Goal: Task Accomplishment & Management: Use online tool/utility

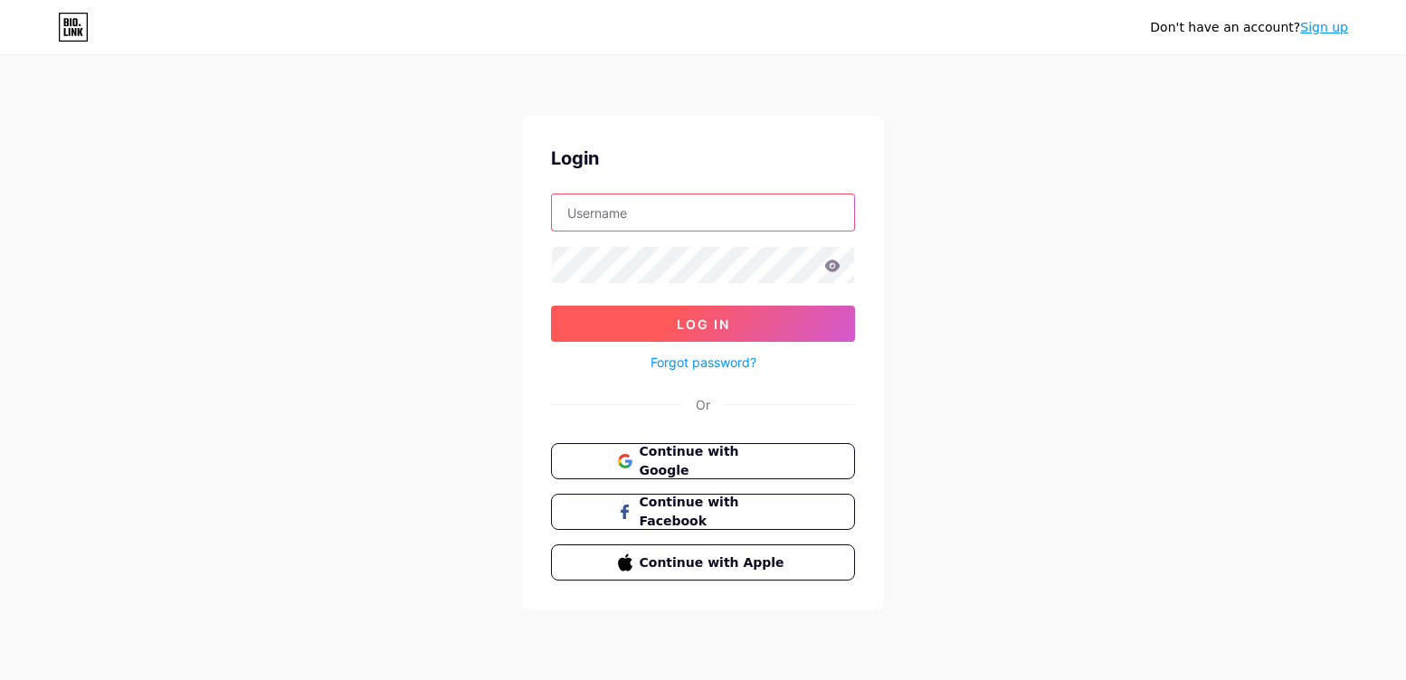
type input "[EMAIL_ADDRESS][DOMAIN_NAME]"
click at [713, 331] on span "Log In" at bounding box center [703, 324] width 53 height 15
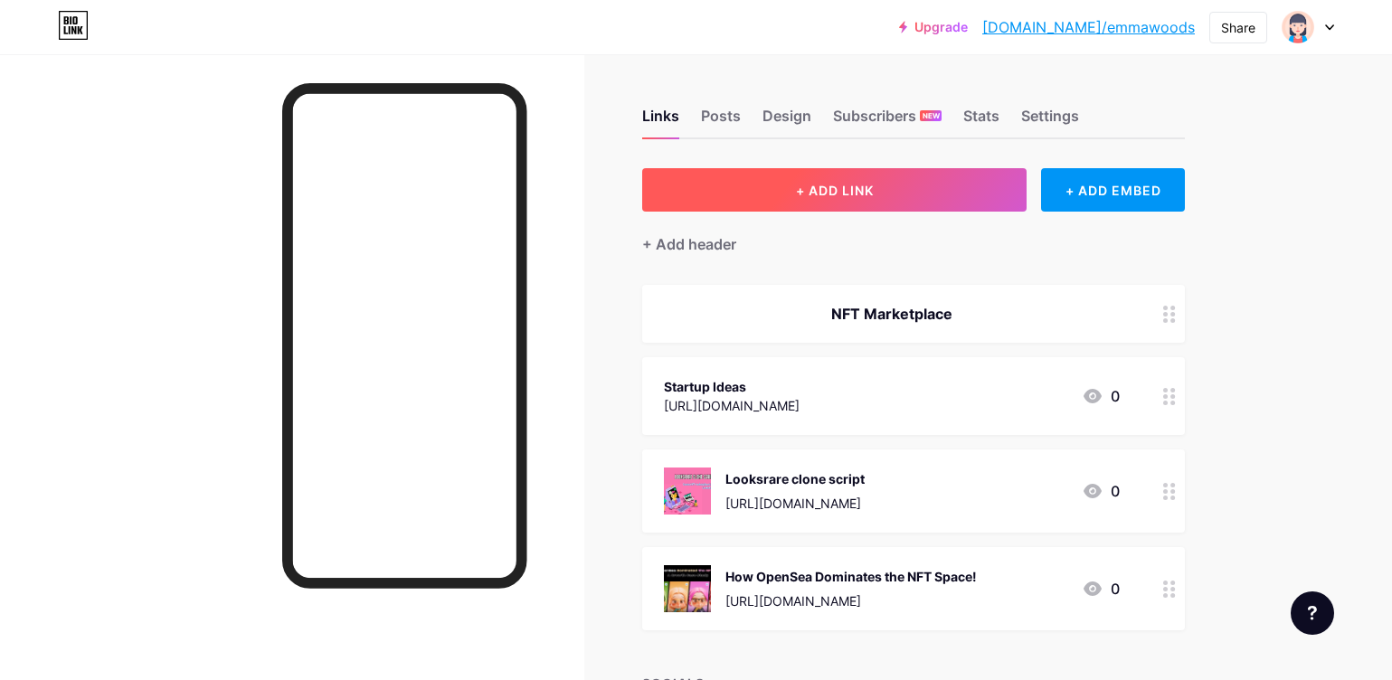
click at [814, 189] on span "+ ADD LINK" at bounding box center [835, 190] width 78 height 15
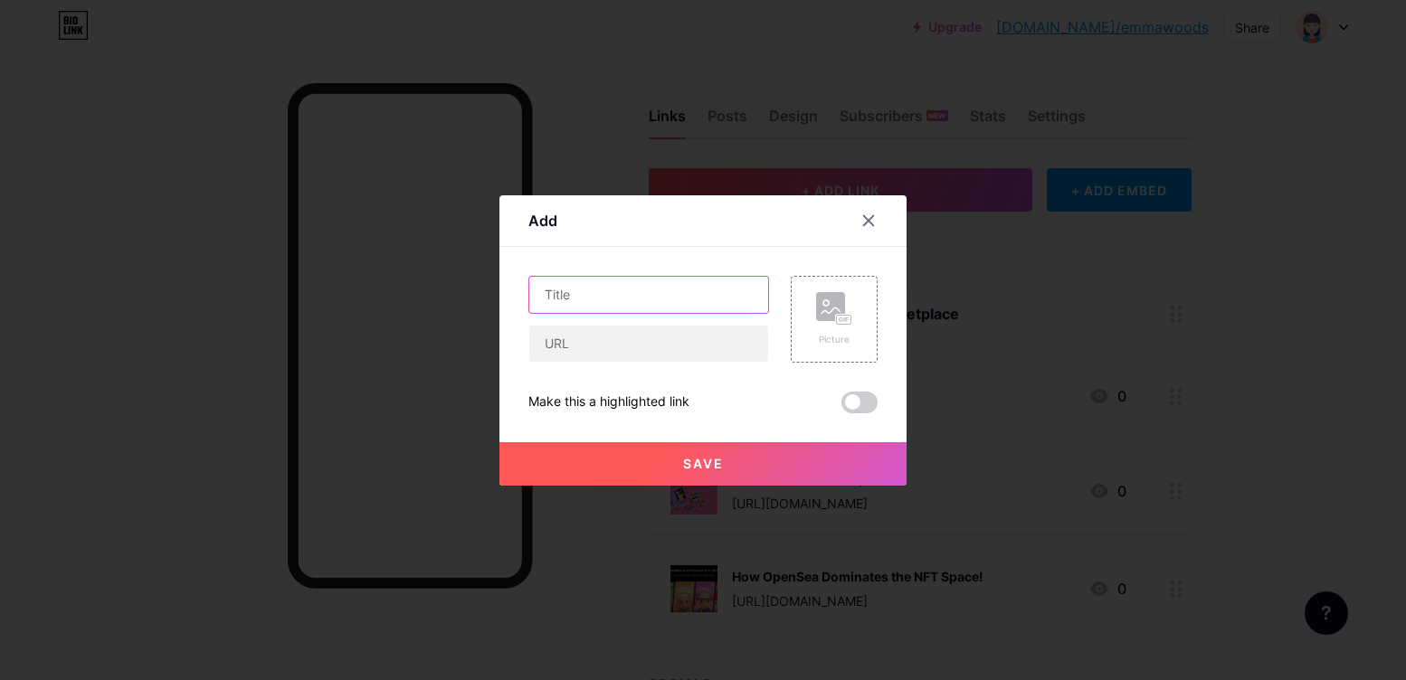
click at [663, 301] on input "text" at bounding box center [648, 295] width 239 height 36
type input "Cryptocurrency Exchange App Development"
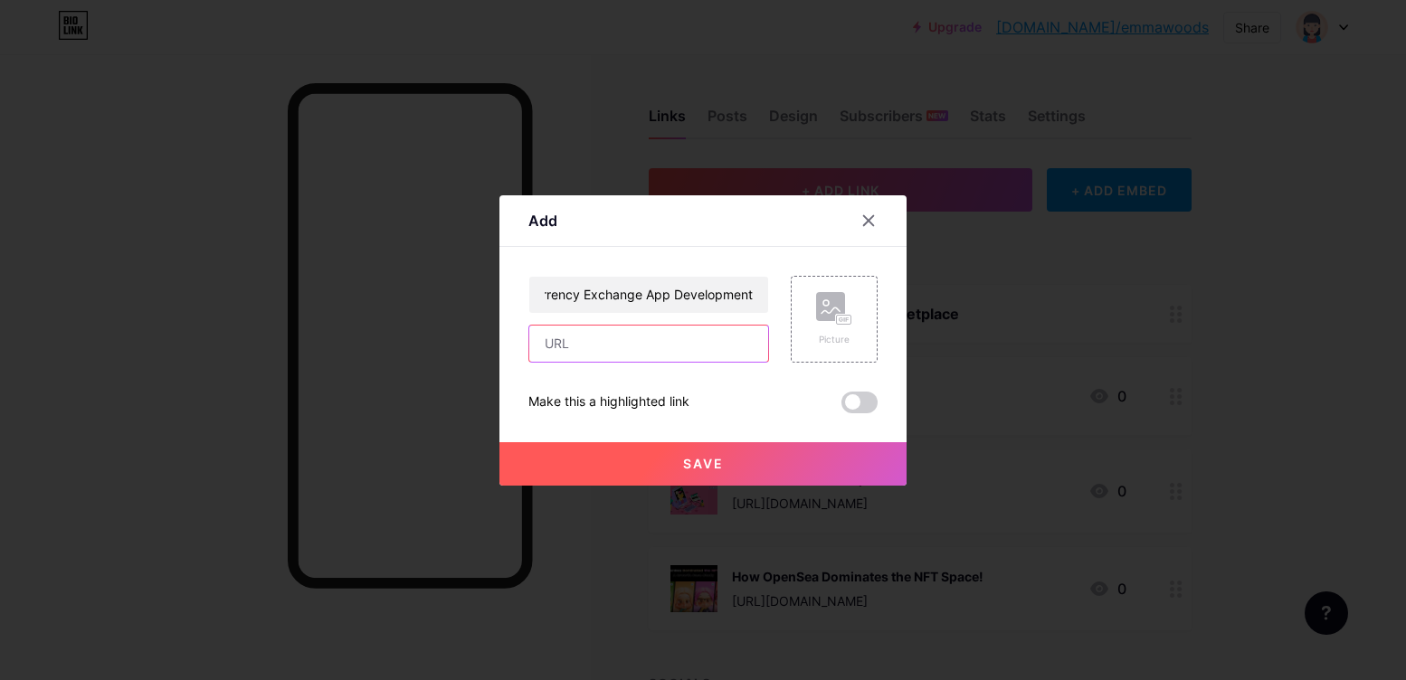
scroll to position [0, 0]
paste input "[URL][DOMAIN_NAME]"
type input "[URL][DOMAIN_NAME]"
click at [683, 460] on span "Save" at bounding box center [703, 463] width 41 height 15
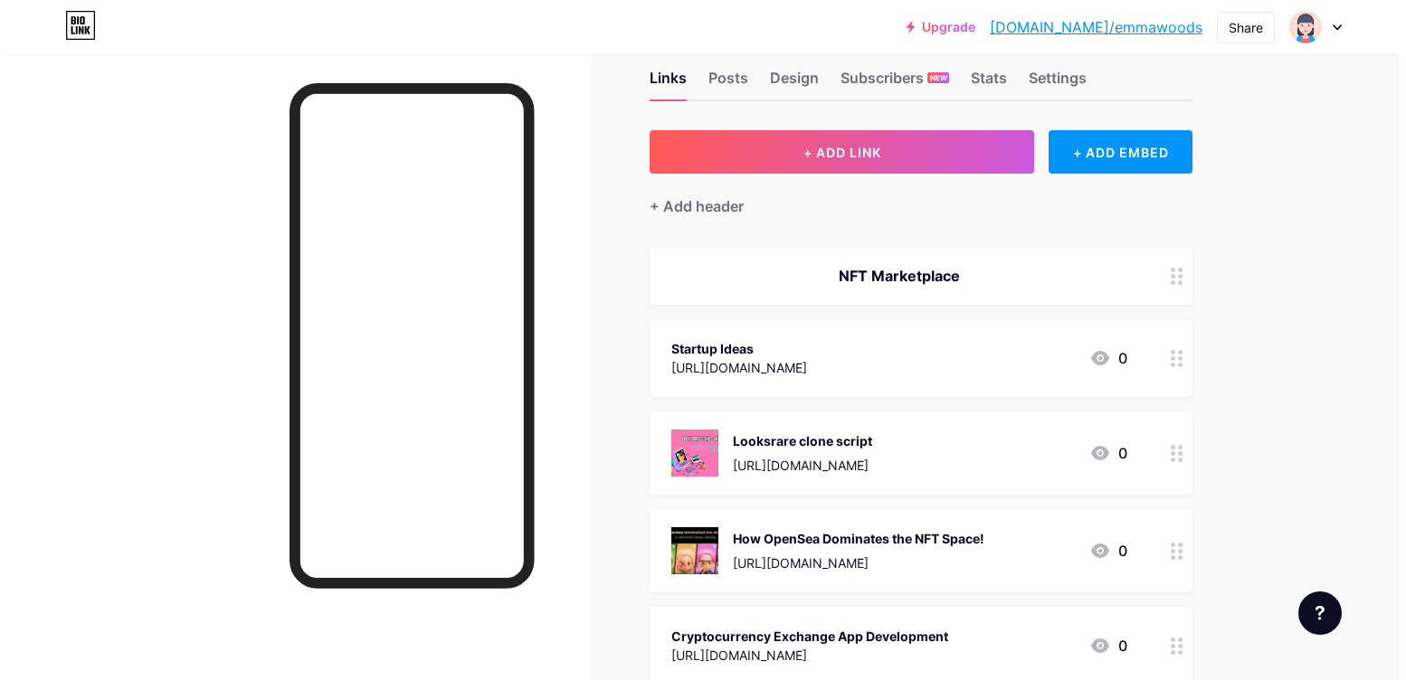
scroll to position [0, 0]
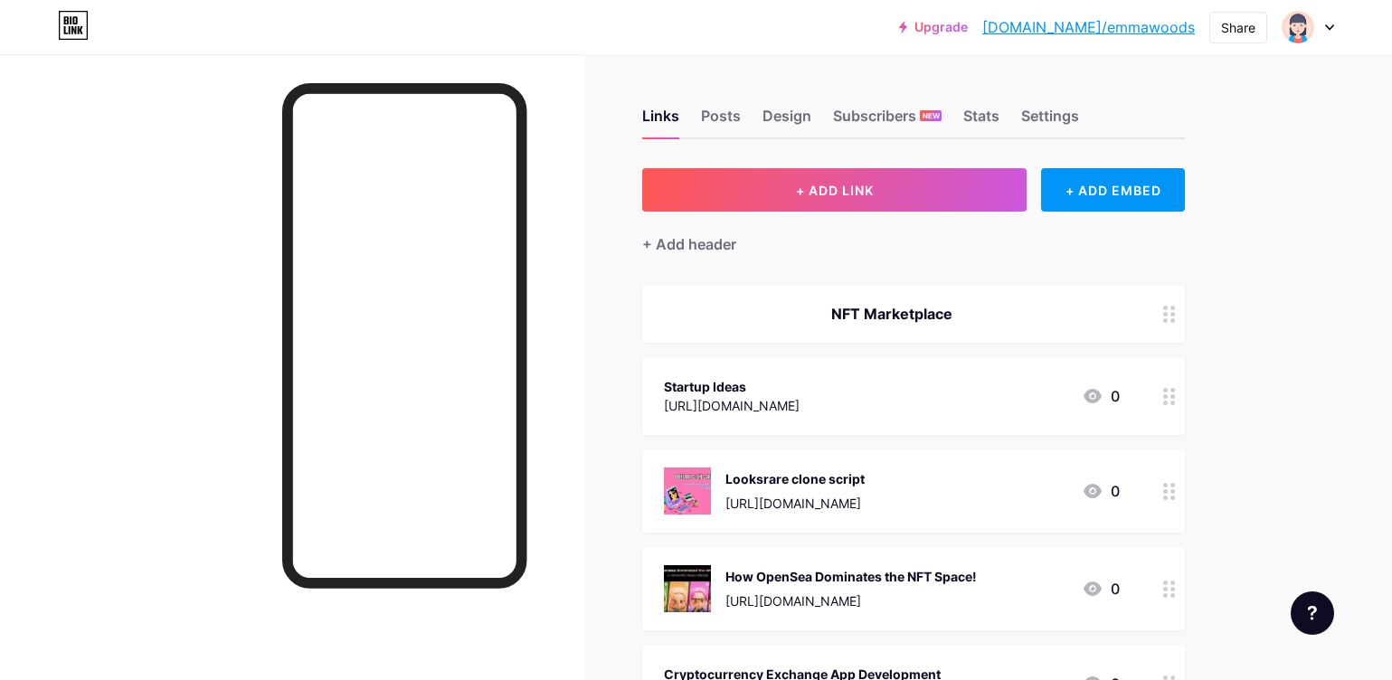
click at [1077, 18] on link "[DOMAIN_NAME]/emmawoods" at bounding box center [1088, 27] width 213 height 22
click at [1300, 13] on img at bounding box center [1298, 27] width 29 height 29
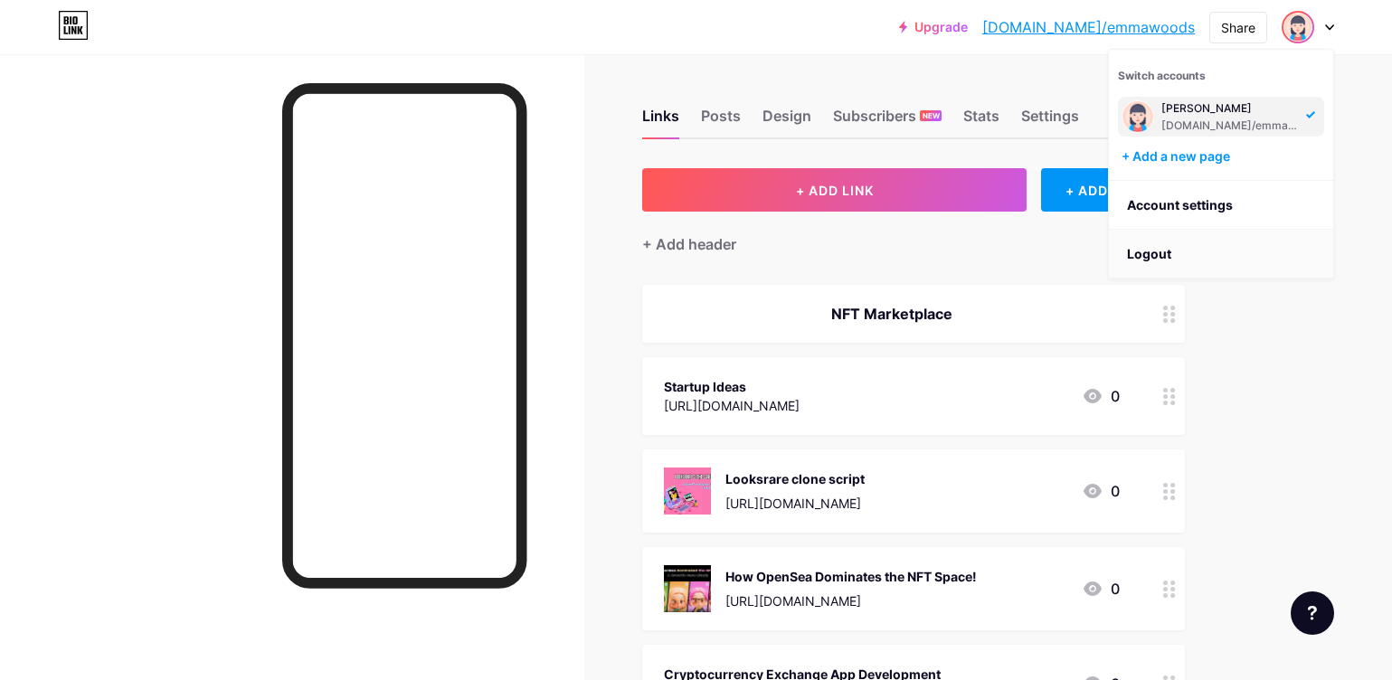
click at [1178, 247] on li "Logout" at bounding box center [1221, 254] width 224 height 49
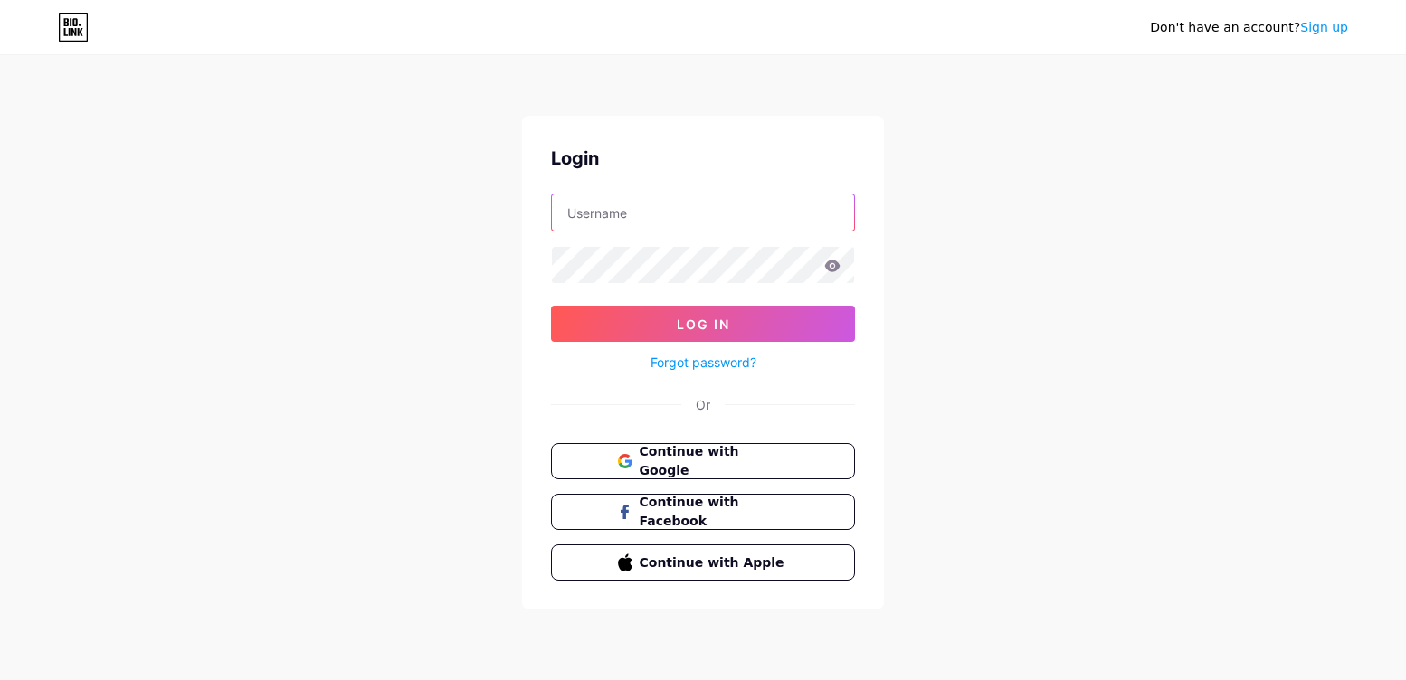
type input "[EMAIL_ADDRESS][DOMAIN_NAME]"
